Goal: Information Seeking & Learning: Learn about a topic

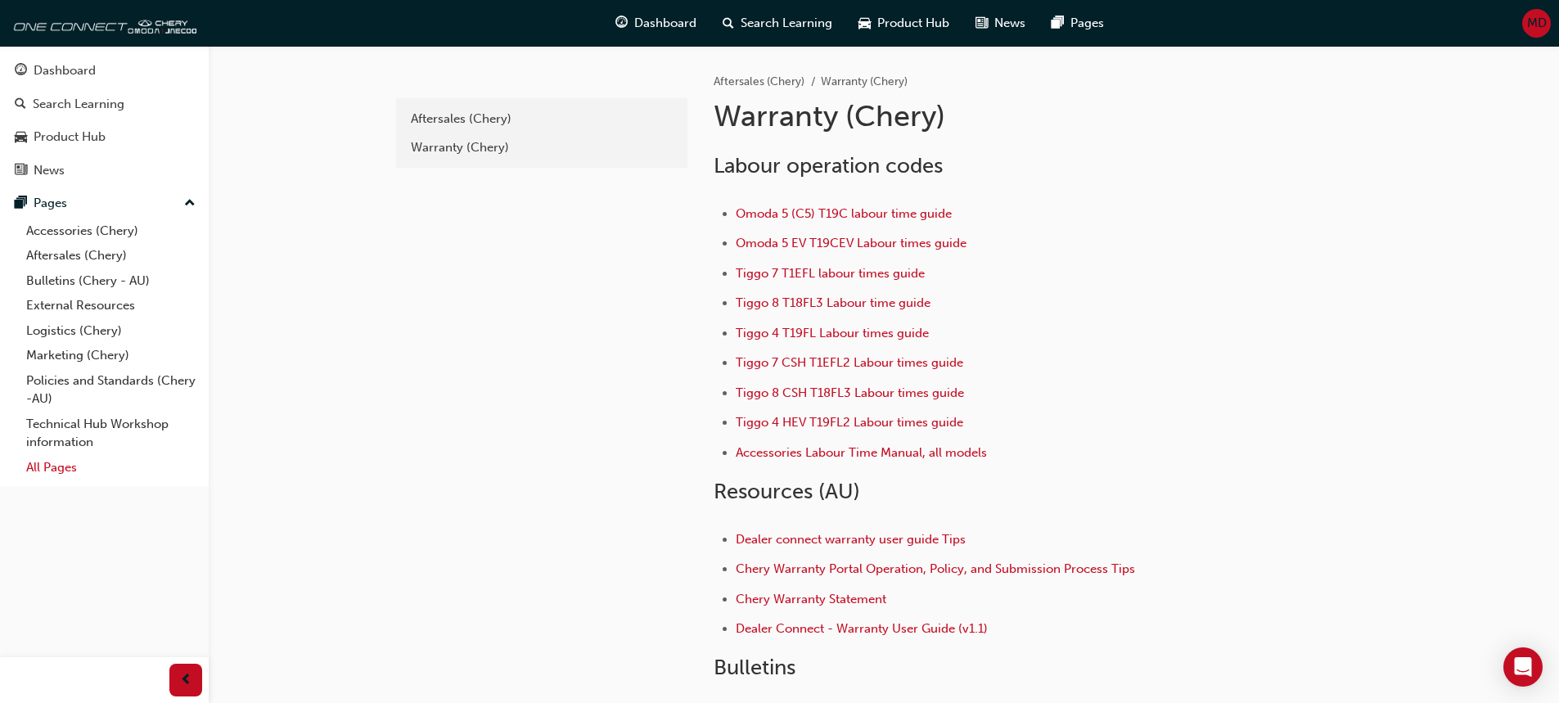
click at [57, 471] on link "All Pages" at bounding box center [111, 467] width 182 height 25
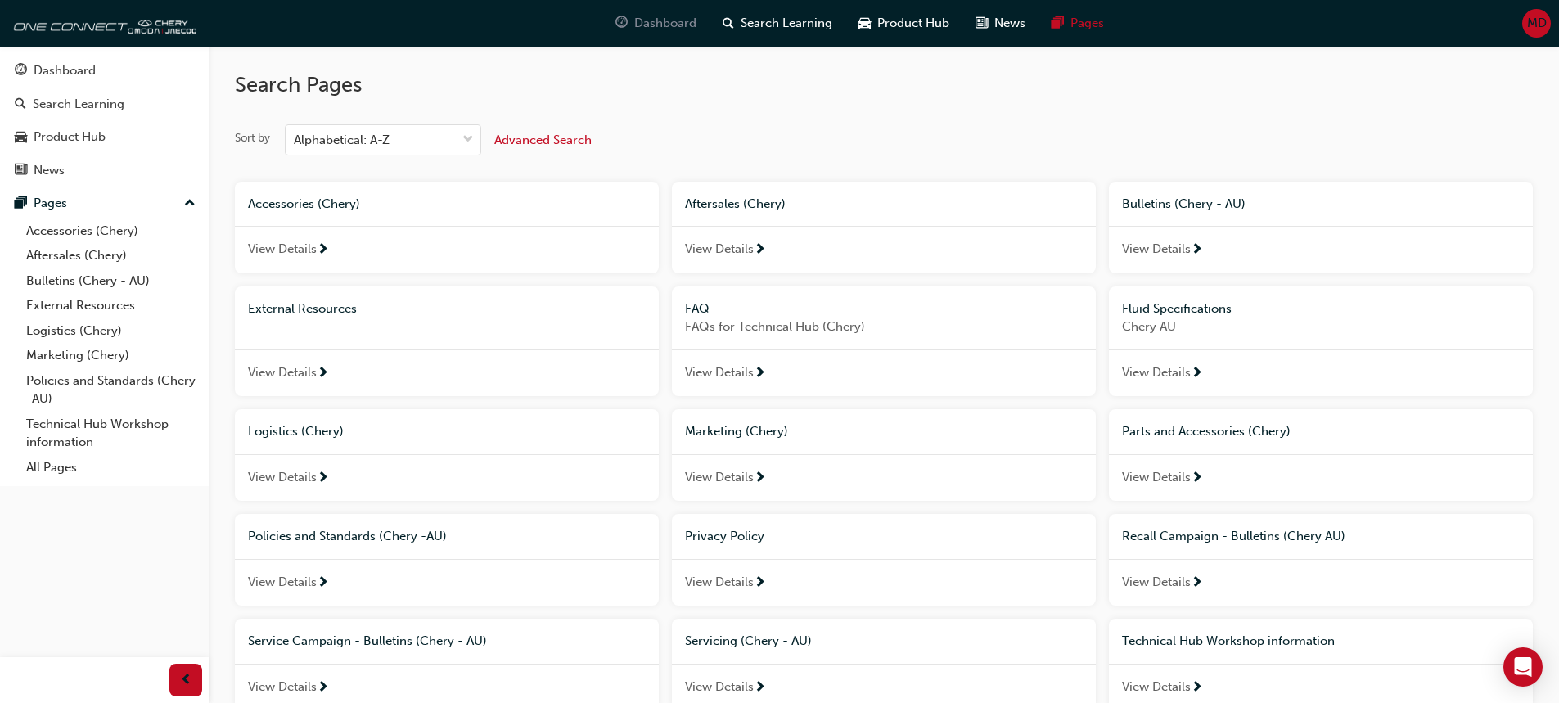
click at [635, 29] on span "Dashboard" at bounding box center [665, 23] width 62 height 19
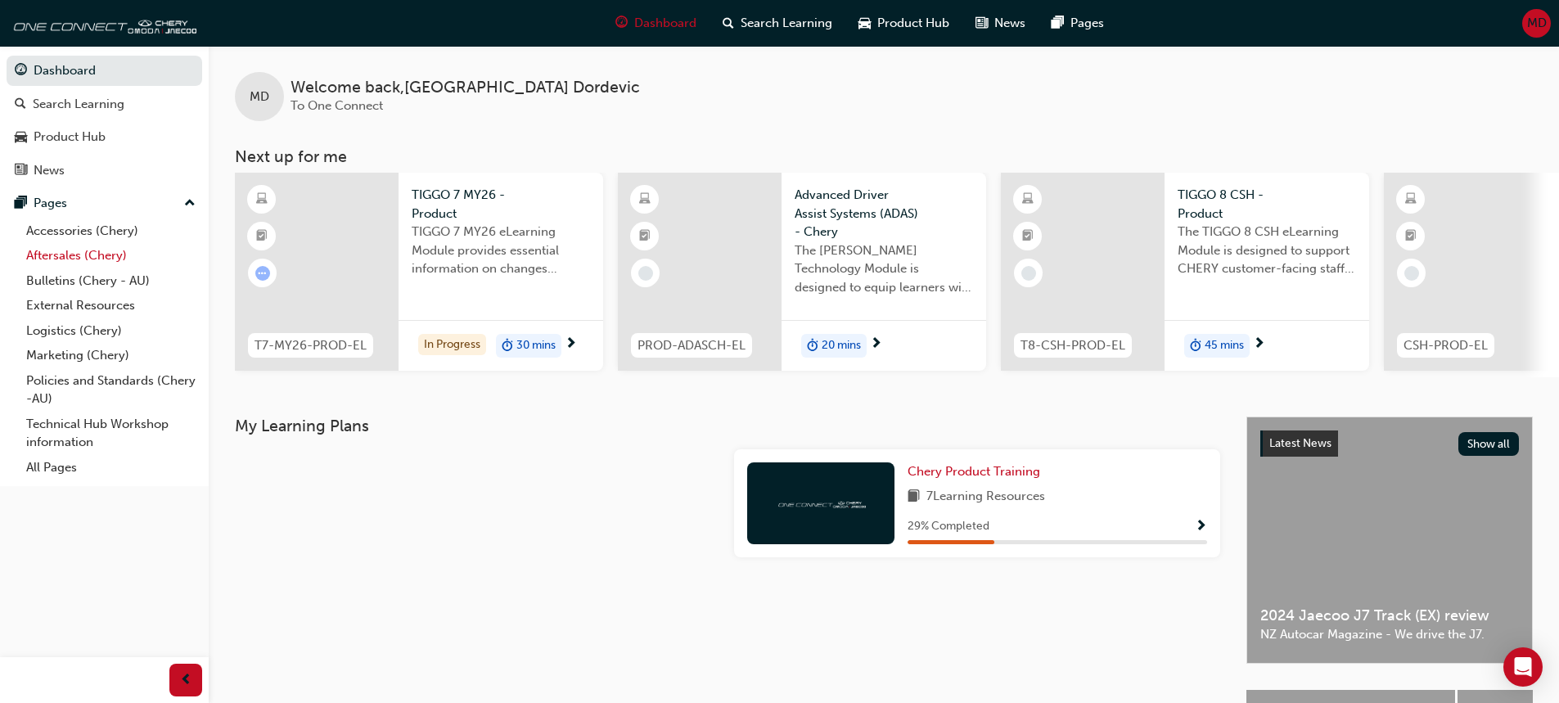
click at [78, 259] on link "Aftersales (Chery)" at bounding box center [111, 255] width 182 height 25
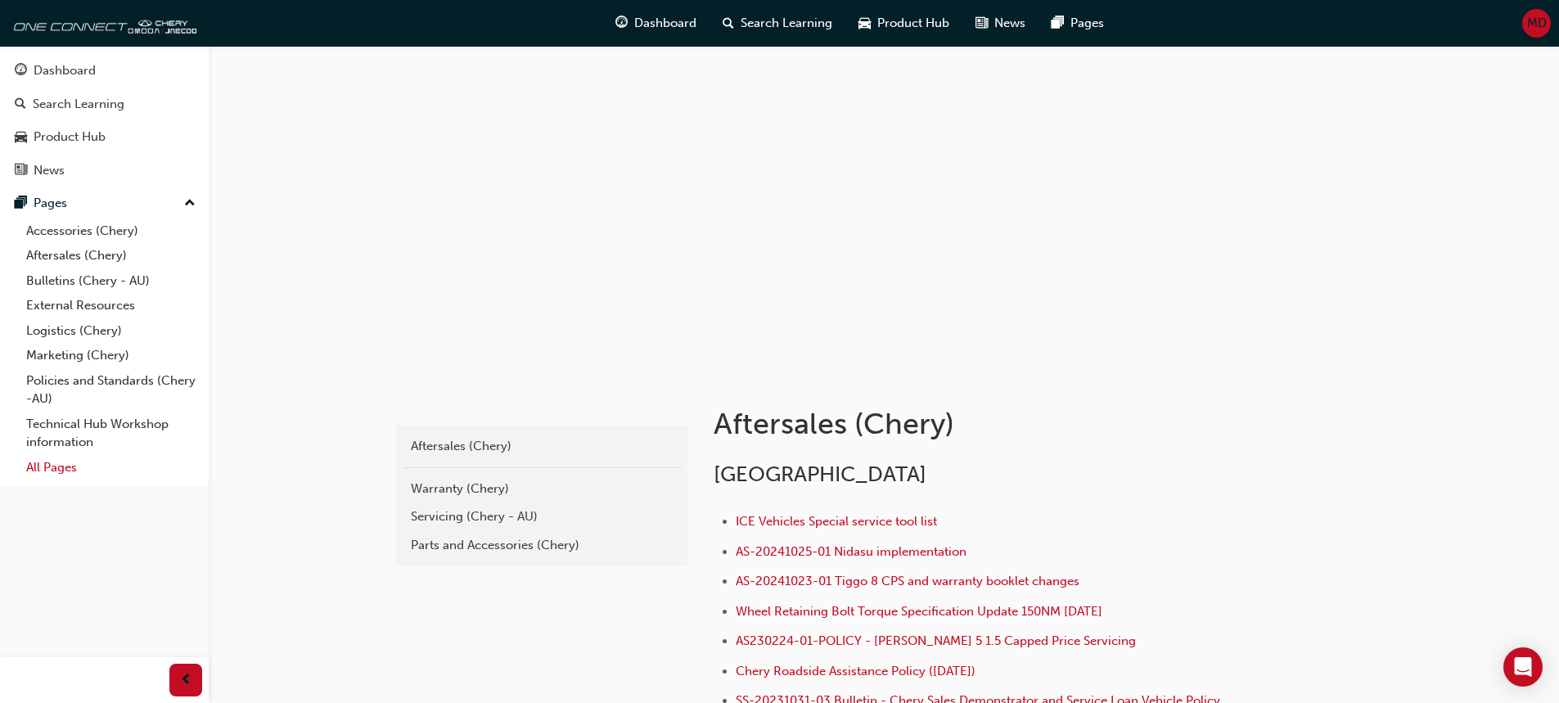
click at [57, 464] on link "All Pages" at bounding box center [111, 467] width 182 height 25
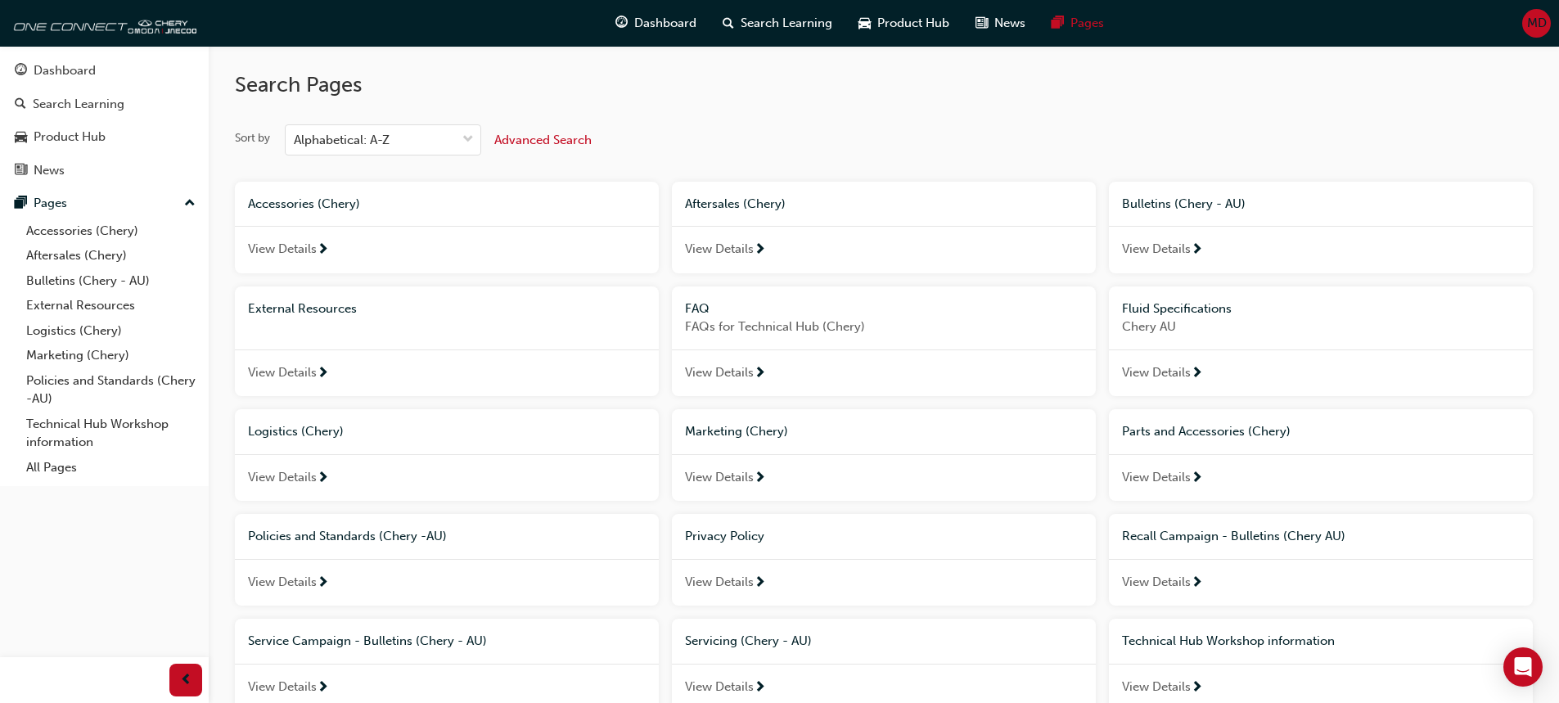
click at [317, 366] on div at bounding box center [323, 373] width 12 height 20
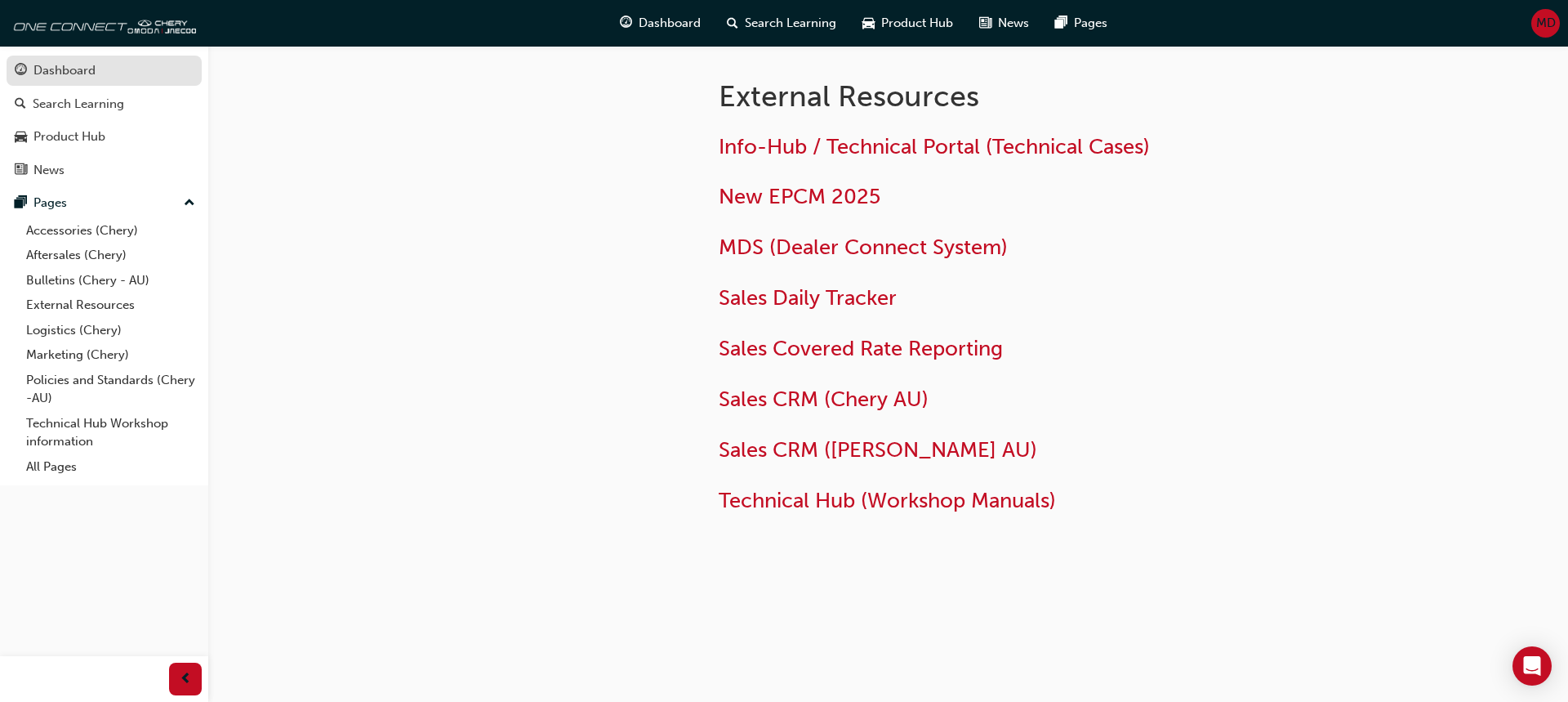
click at [56, 74] on div "Dashboard" at bounding box center [65, 70] width 62 height 19
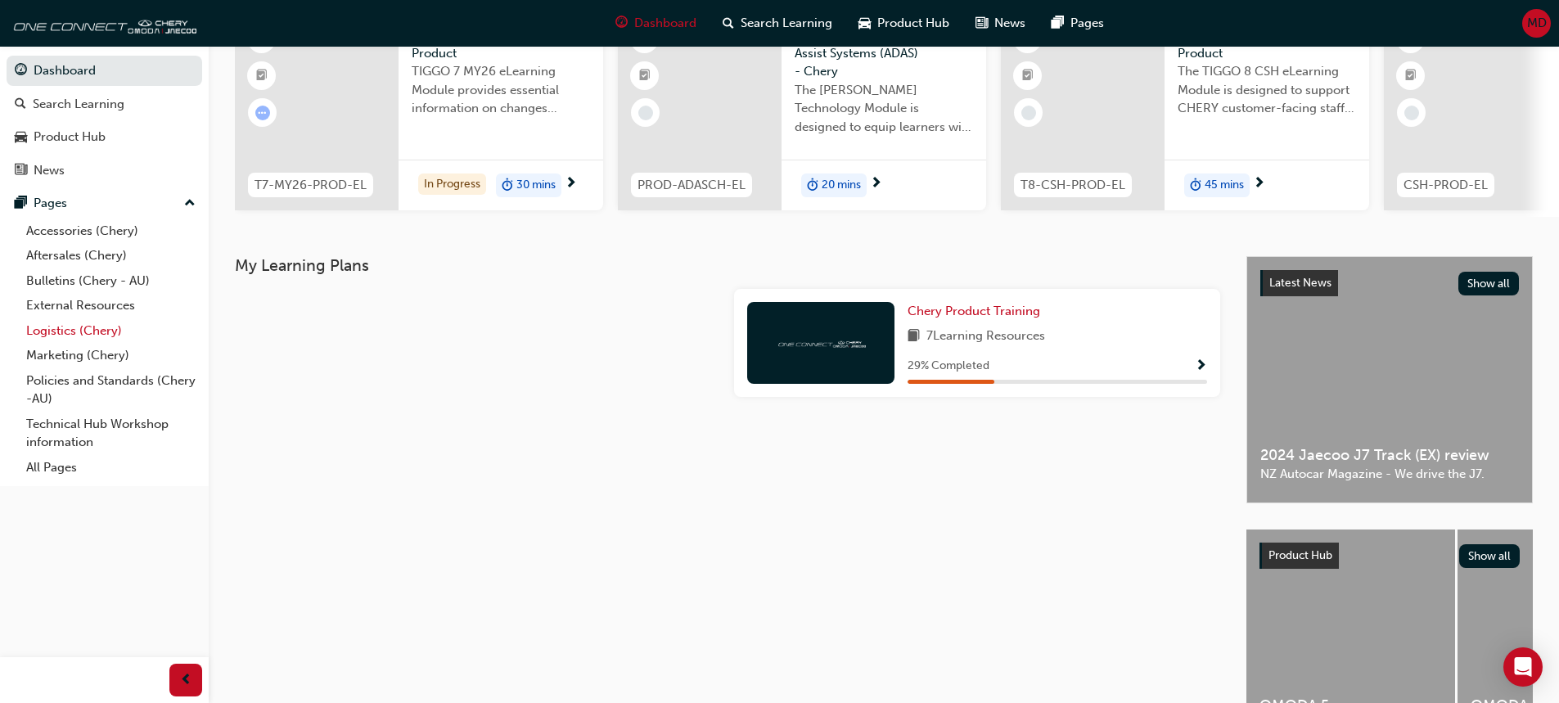
scroll to position [164, 0]
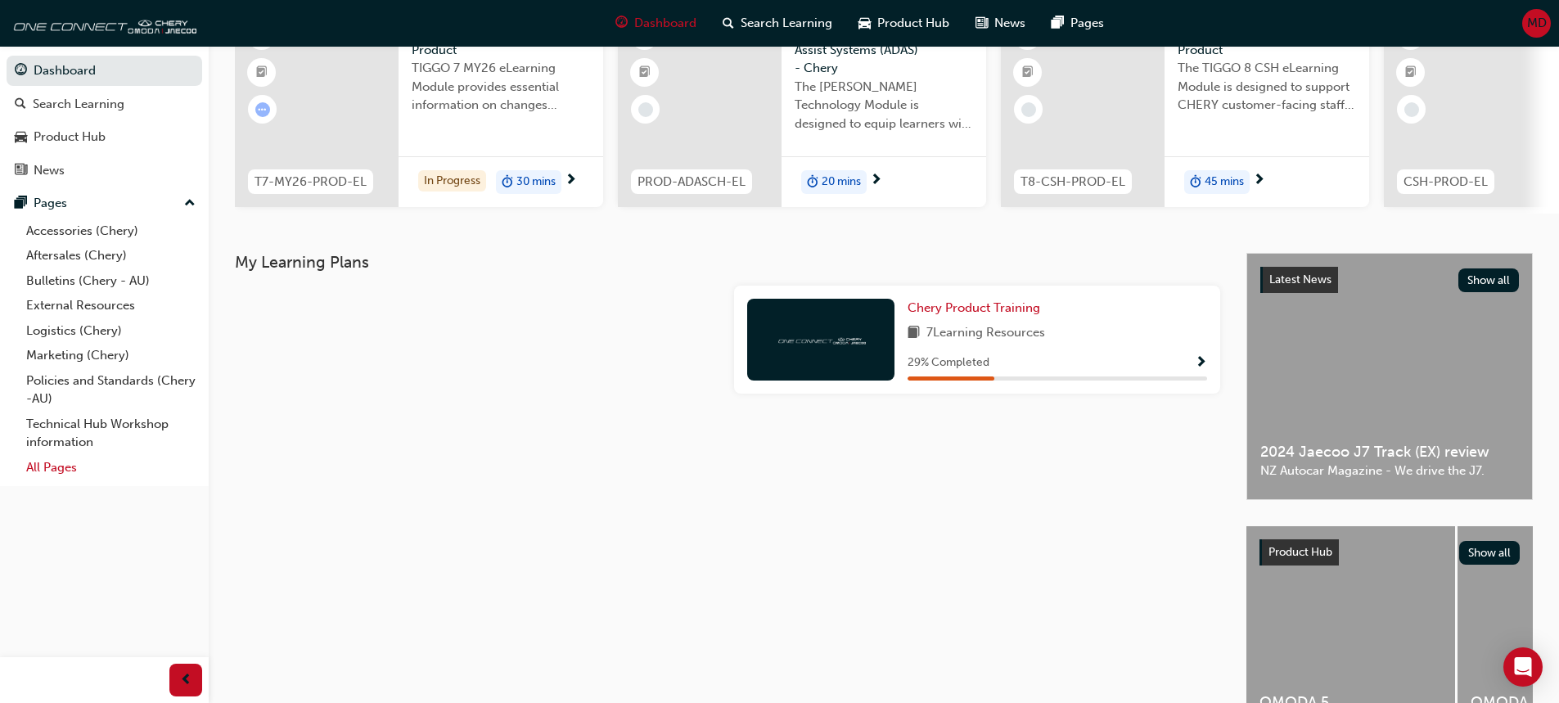
click at [47, 468] on link "All Pages" at bounding box center [111, 467] width 182 height 25
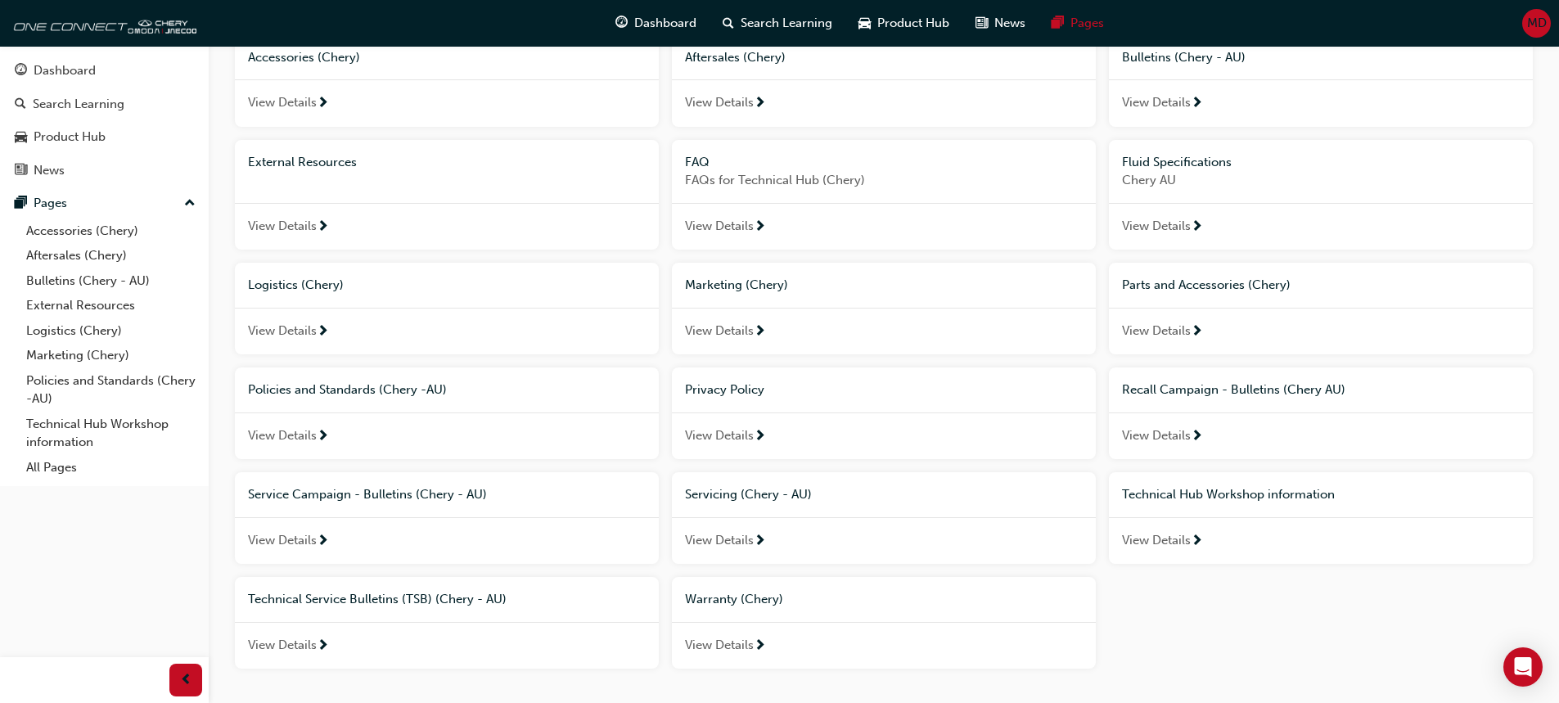
scroll to position [164, 0]
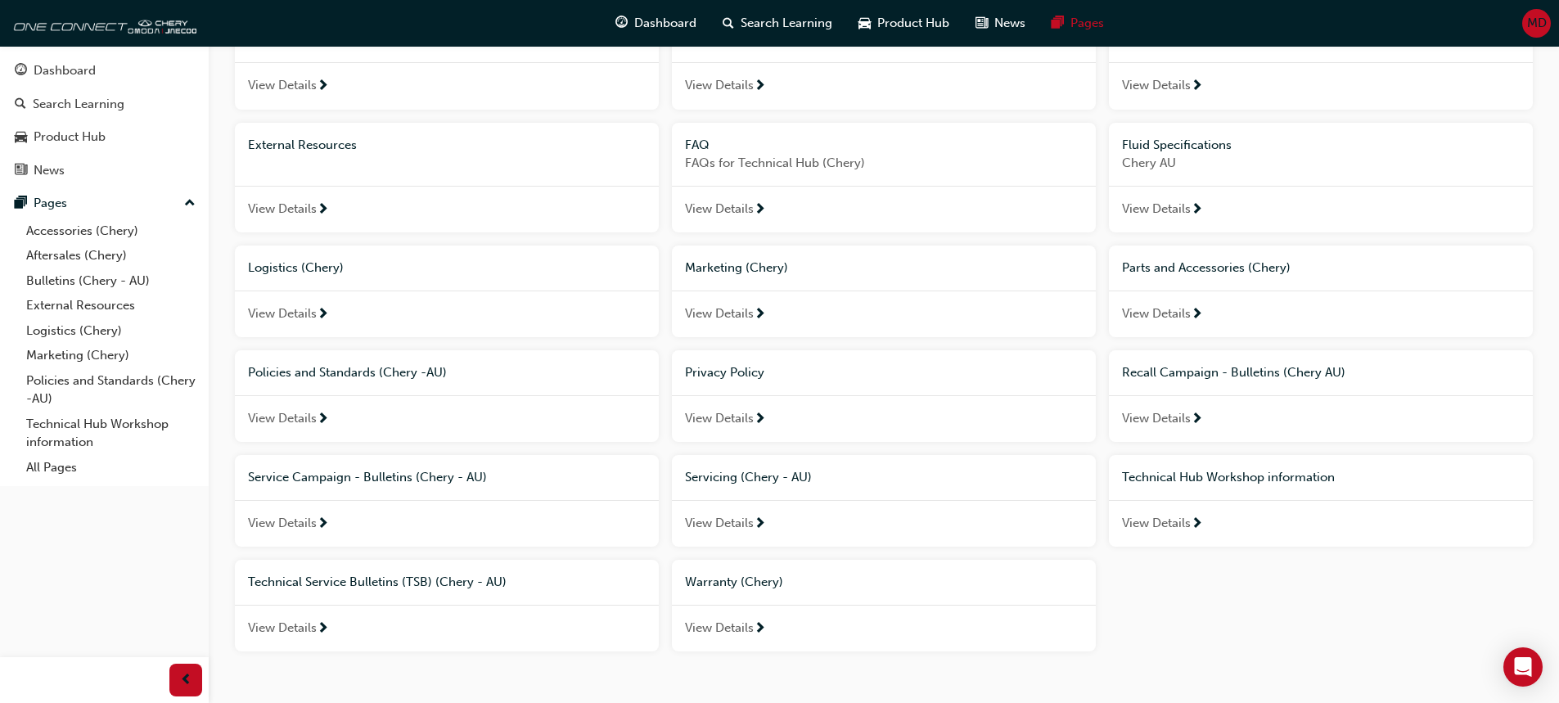
click at [732, 315] on span "View Details" at bounding box center [719, 313] width 69 height 19
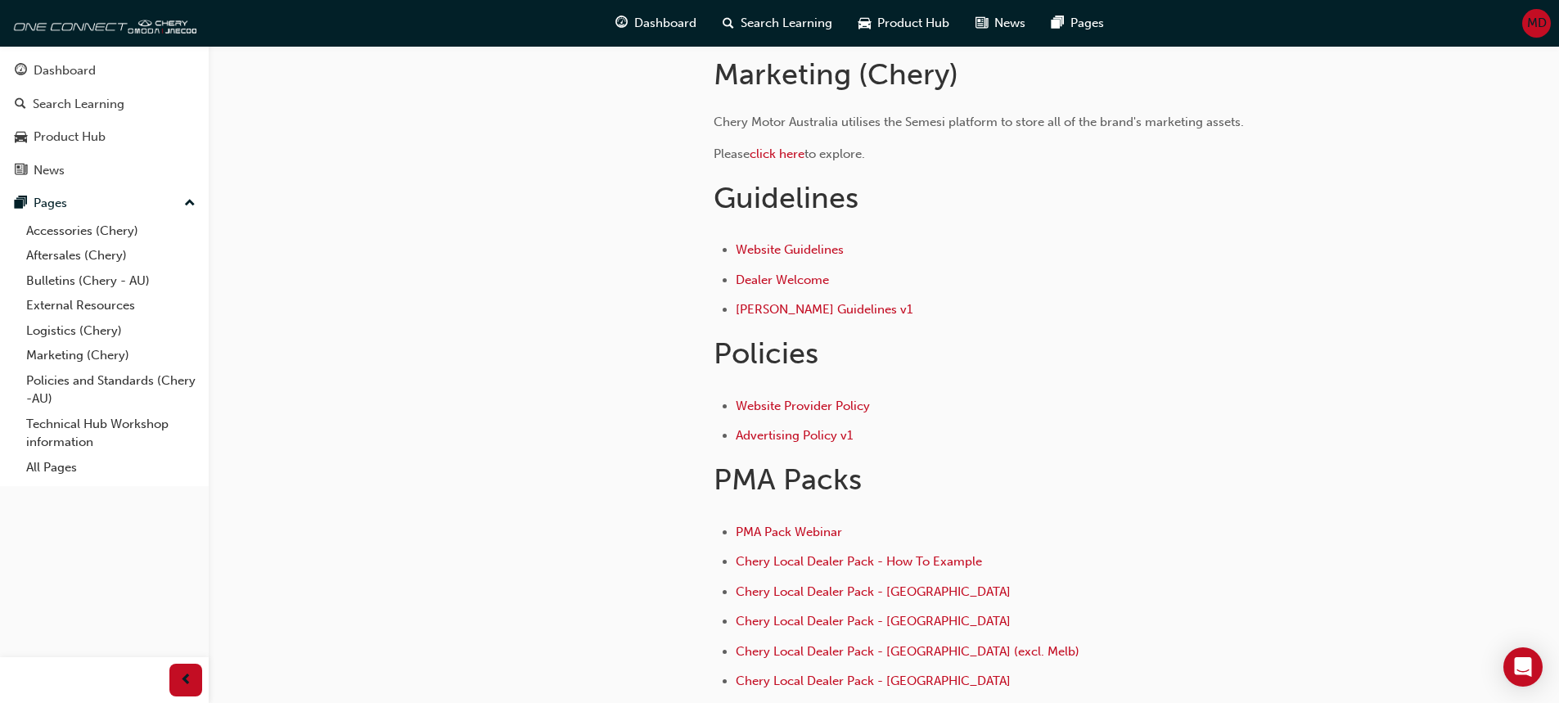
scroll to position [597, 0]
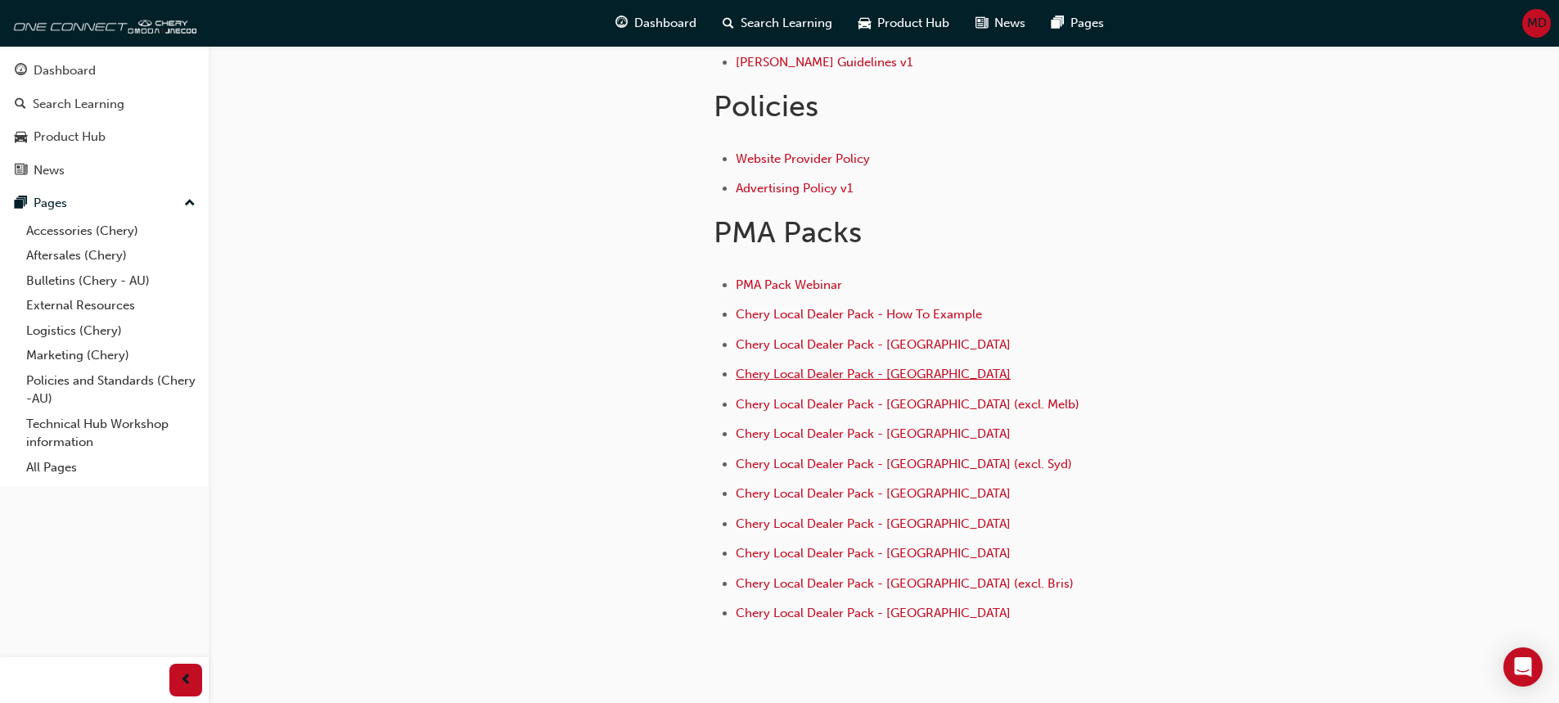
click at [802, 374] on span "Chery Local Dealer Pack - [GEOGRAPHIC_DATA]" at bounding box center [873, 374] width 275 height 15
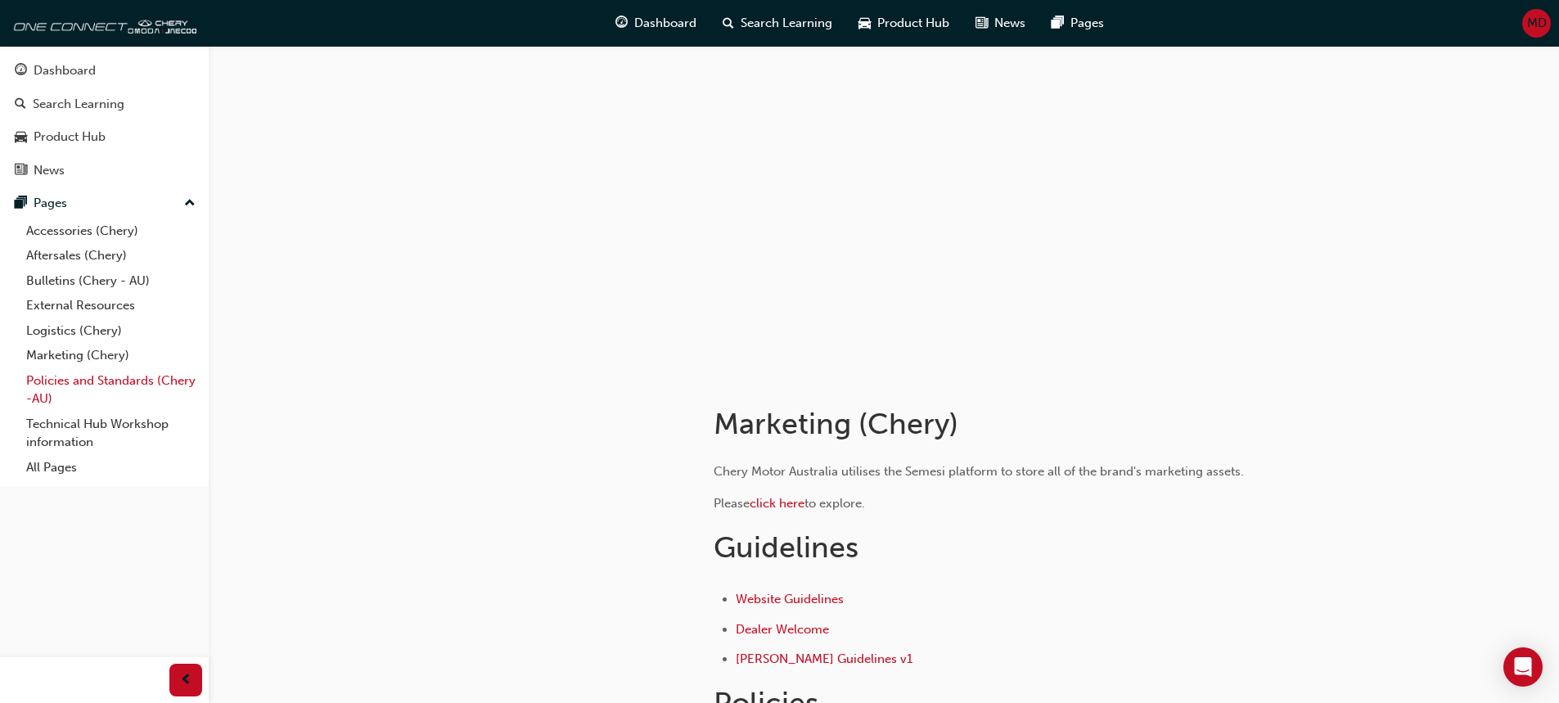
click at [115, 381] on link "Policies and Standards (Chery -AU)" at bounding box center [111, 389] width 182 height 43
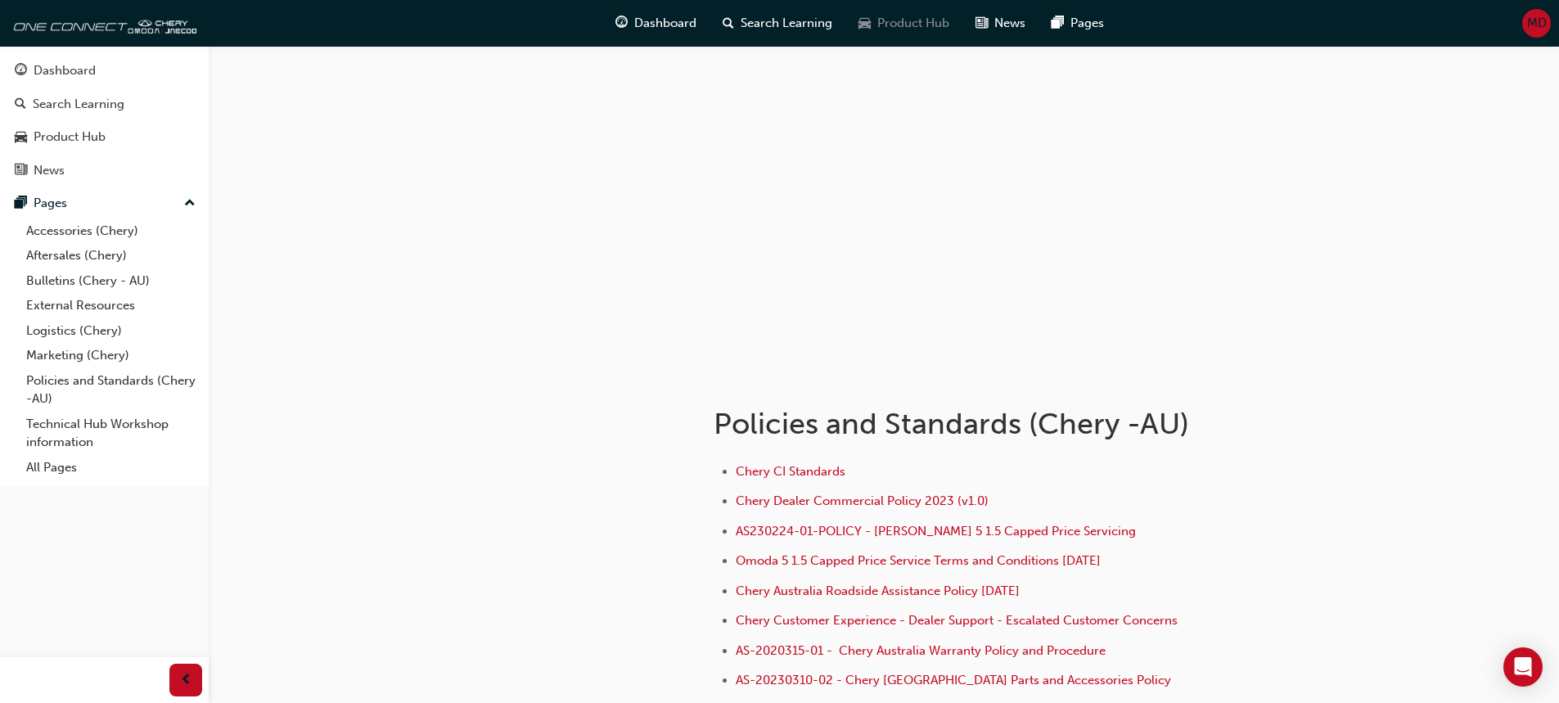
click at [874, 26] on div "Product Hub" at bounding box center [903, 24] width 117 height 34
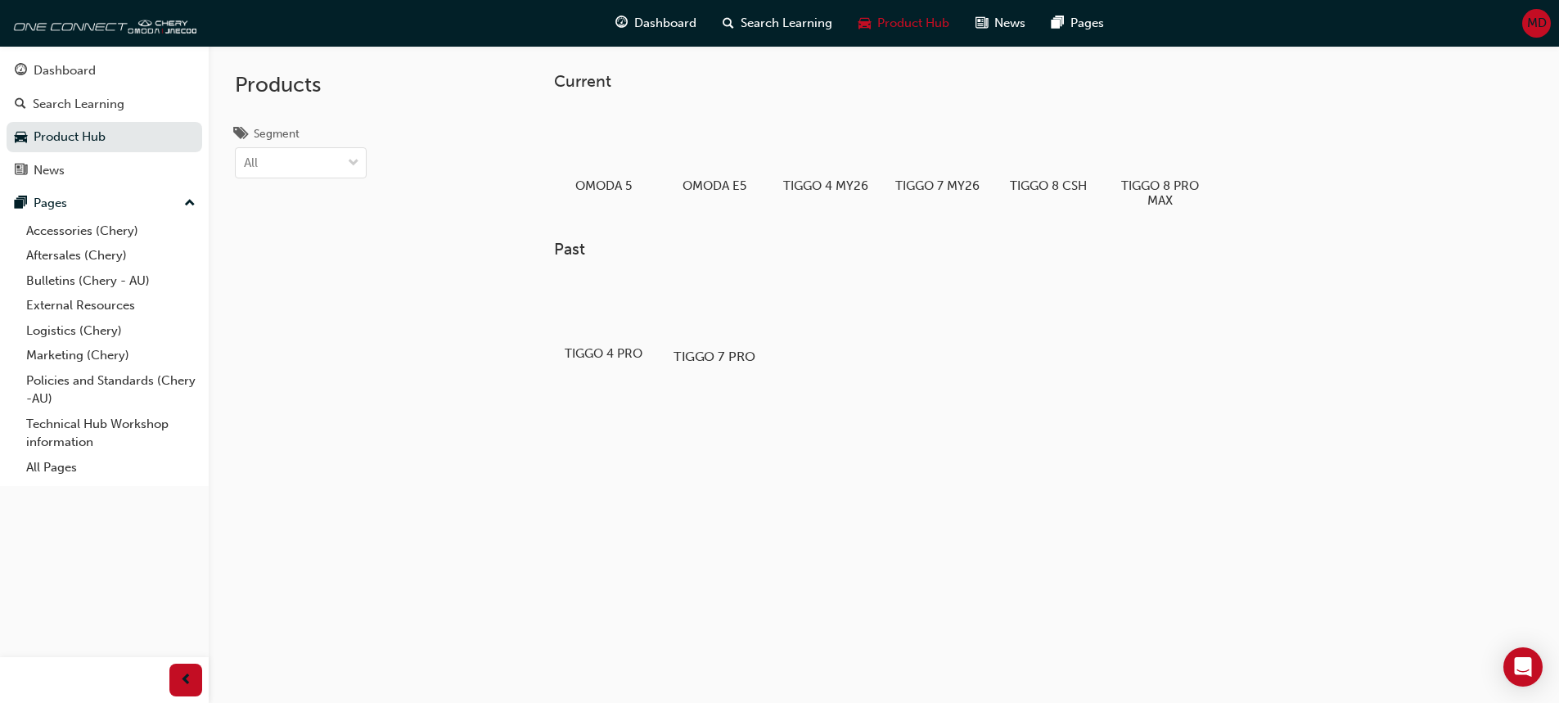
click at [698, 315] on div at bounding box center [714, 308] width 91 height 65
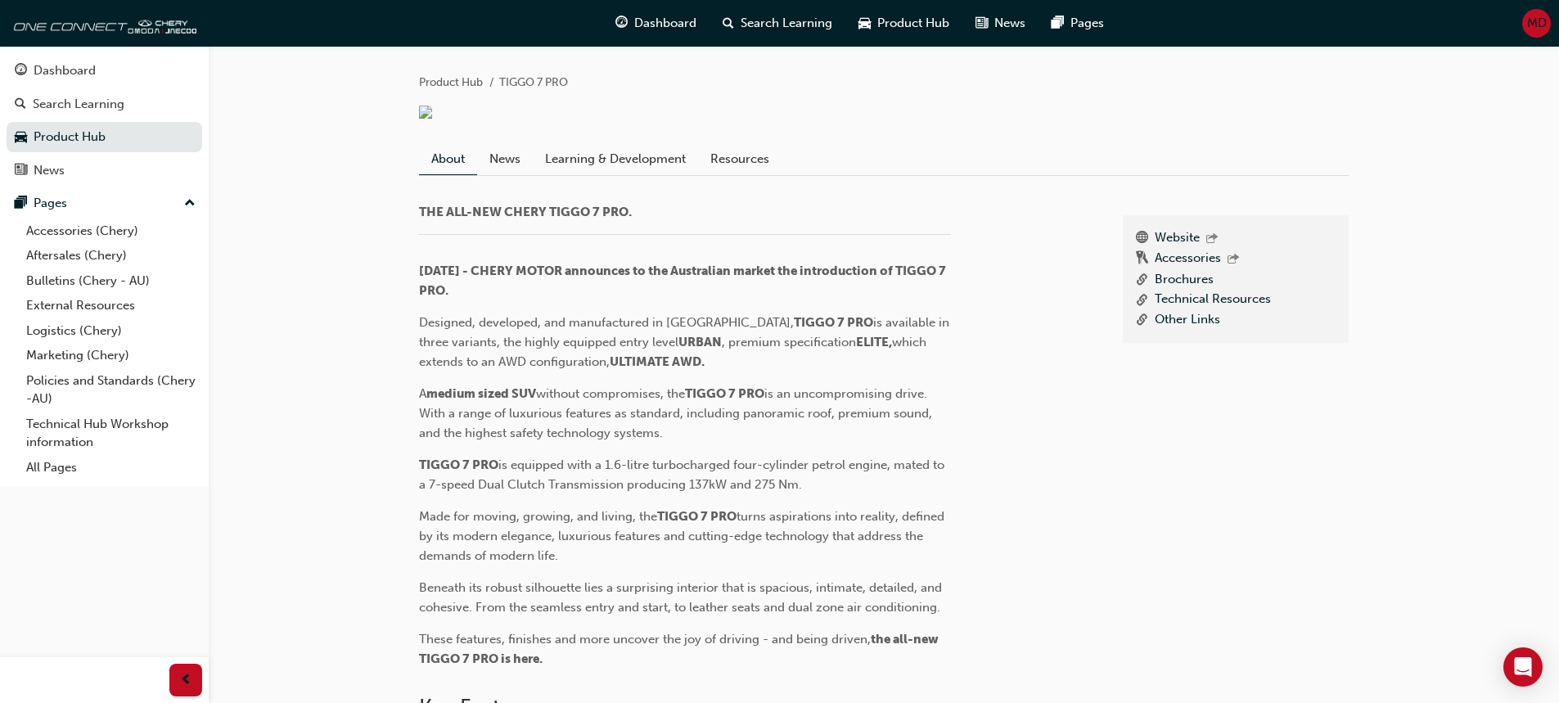
scroll to position [327, 0]
click at [1164, 290] on link "Brochures" at bounding box center [1184, 279] width 59 height 20
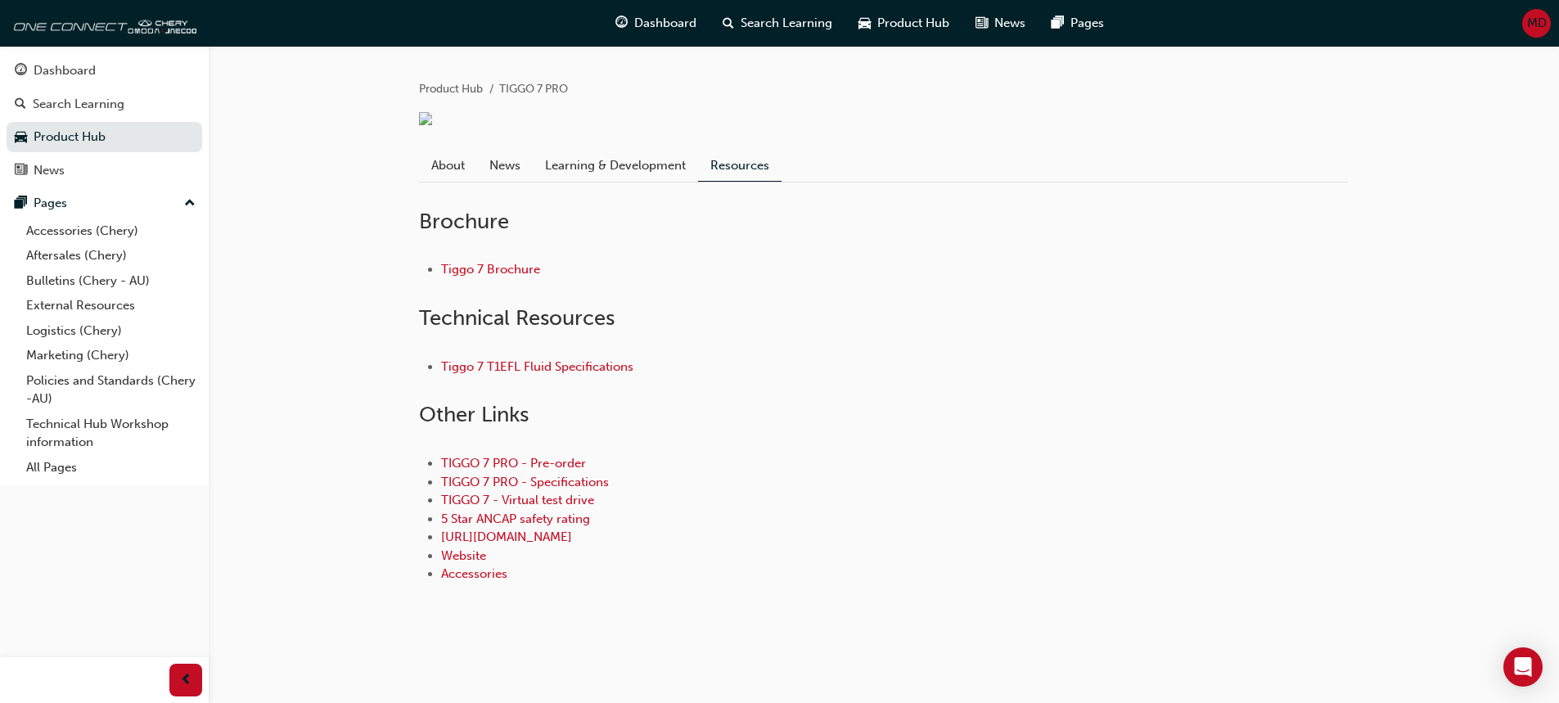
scroll to position [420, 0]
click at [484, 272] on link "Tiggo 7 Brochure" at bounding box center [490, 269] width 99 height 15
click at [468, 457] on link "TIGGO 7 PRO - Pre-order" at bounding box center [513, 463] width 145 height 15
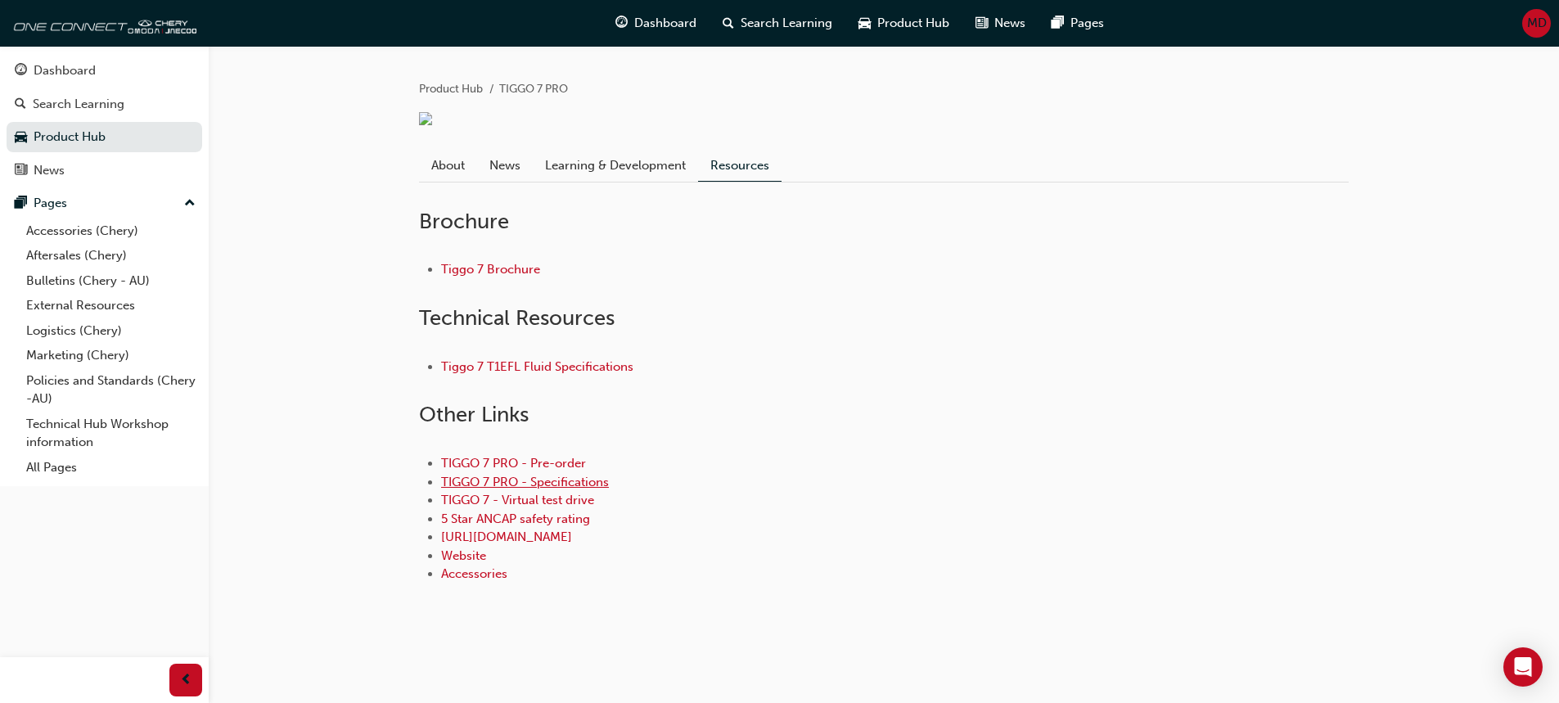
click at [545, 481] on link "TIGGO 7 PRO - Specifications" at bounding box center [525, 482] width 168 height 15
